Goal: Find specific page/section: Find specific page/section

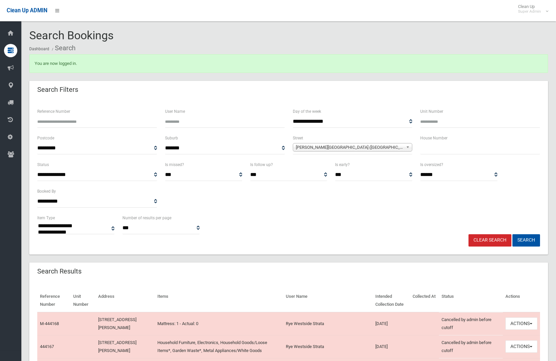
select select
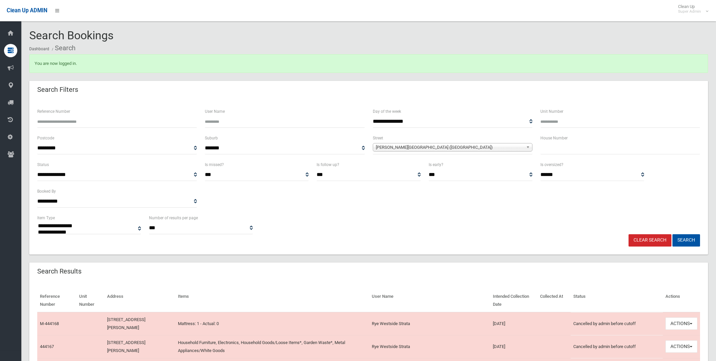
select select
click at [387, 144] on span "[PERSON_NAME][GEOGRAPHIC_DATA] ([GEOGRAPHIC_DATA])" at bounding box center [450, 147] width 148 height 8
type input "*******"
click at [403, 165] on li "Gillies [STREET_ADDRESS])" at bounding box center [453, 166] width 156 height 8
click at [687, 236] on button "Search" at bounding box center [687, 240] width 28 height 12
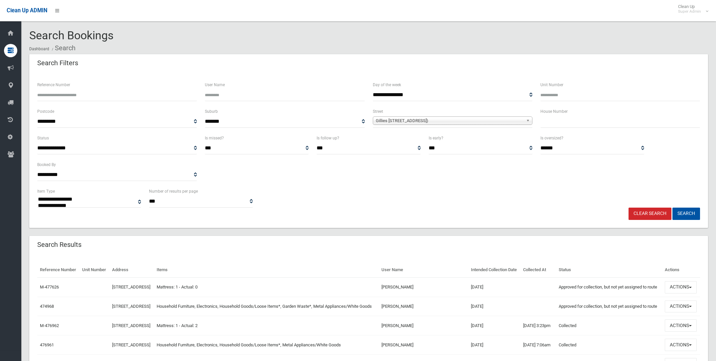
select select
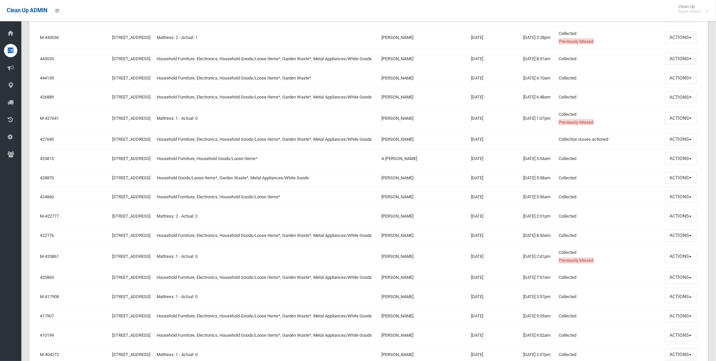
scroll to position [665, 0]
